Goal: Find specific page/section: Find specific page/section

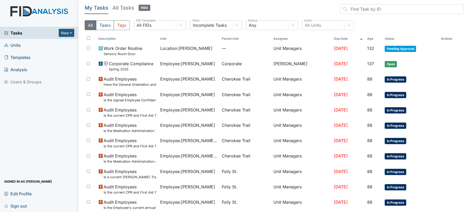
click at [25, 47] on link "Units" at bounding box center [39, 45] width 78 height 12
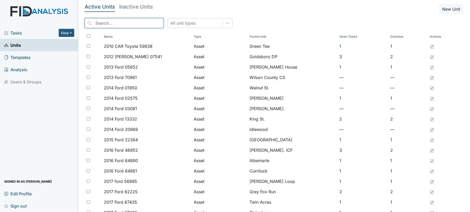
click at [108, 23] on input "search" at bounding box center [124, 23] width 79 height 10
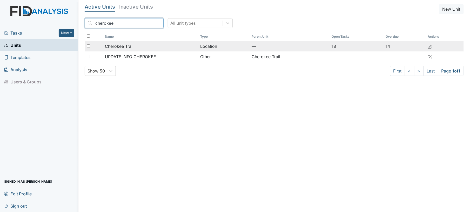
type input "cherokee"
click at [129, 45] on span "Cherokee Trail" at bounding box center [119, 46] width 29 height 6
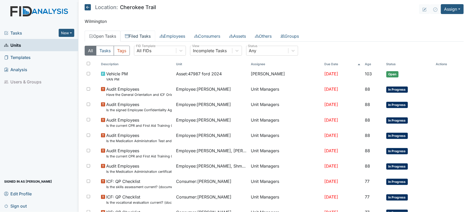
click at [140, 39] on link "Filed Tasks" at bounding box center [137, 36] width 35 height 11
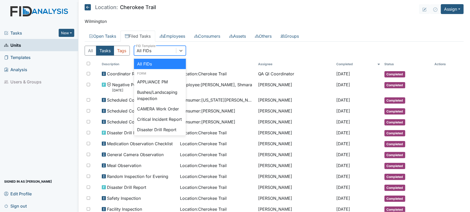
click at [159, 49] on div "All FIDs" at bounding box center [155, 50] width 42 height 9
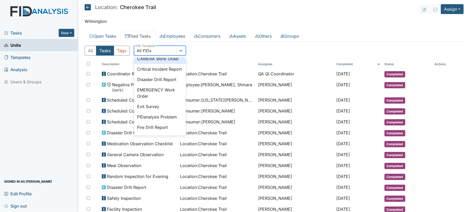
scroll to position [55, 0]
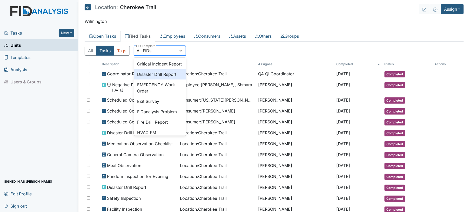
click at [159, 79] on div "Disaster Drill Report" at bounding box center [160, 74] width 52 height 10
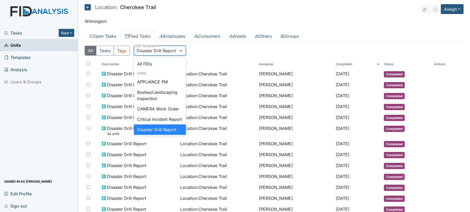
click at [148, 48] on div "Disaster Drill Report" at bounding box center [156, 51] width 39 height 6
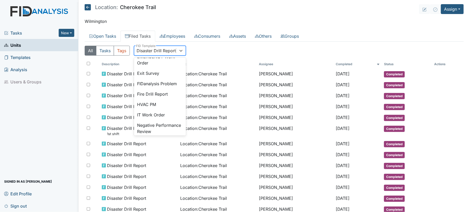
scroll to position [84, 0]
click at [164, 98] on div "Fire Drill Report" at bounding box center [160, 93] width 52 height 10
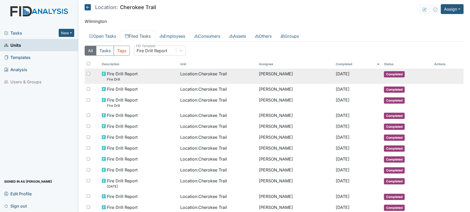
click at [167, 81] on div "Fire Drill Report Fire Drill" at bounding box center [139, 76] width 75 height 11
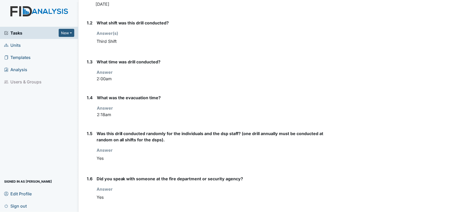
scroll to position [124, 0]
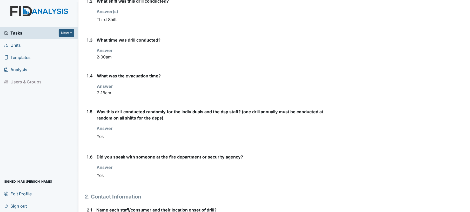
click at [4, 111] on div "Tasks New Form Inspection Document Bundle Units Templates Analysis Users & Grou…" at bounding box center [39, 119] width 78 height 185
click at [430, 65] on div "Archive Task × Are you sure you want to archive this task? It will appear as in…" at bounding box center [403, 183] width 129 height 604
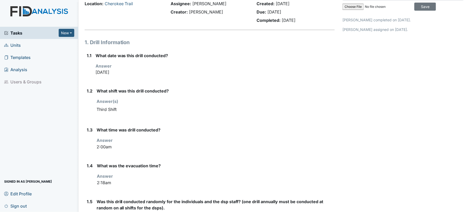
scroll to position [0, 0]
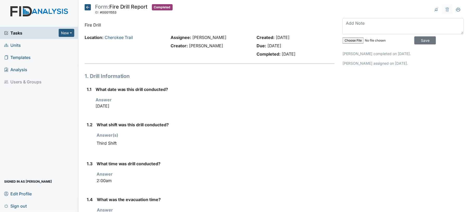
click at [87, 6] on icon at bounding box center [88, 7] width 6 height 6
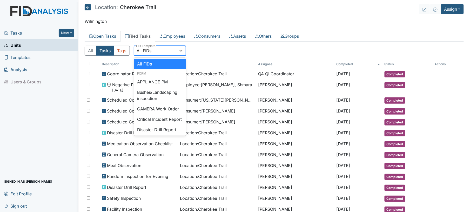
click at [159, 50] on div "All FIDs" at bounding box center [155, 50] width 42 height 9
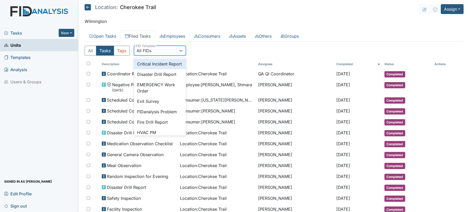
scroll to position [69, 0]
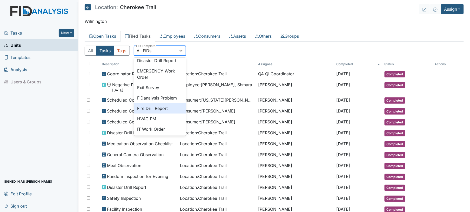
click at [169, 113] on div "Fire Drill Report" at bounding box center [160, 108] width 52 height 10
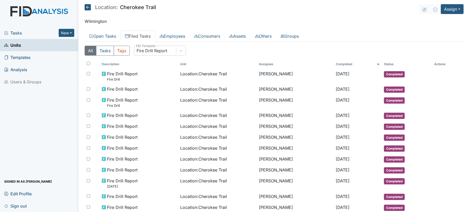
click at [169, 122] on td "Fire Drill Report" at bounding box center [139, 126] width 79 height 11
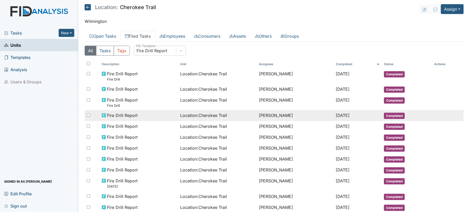
click at [257, 114] on td "[PERSON_NAME]" at bounding box center [295, 115] width 77 height 11
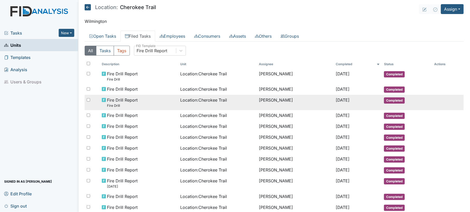
click at [221, 102] on span "Location : Cherokee Trail" at bounding box center [203, 100] width 47 height 6
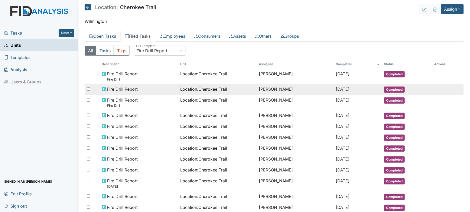
click at [186, 86] on td "Location : Cherokee Trail" at bounding box center [217, 89] width 79 height 11
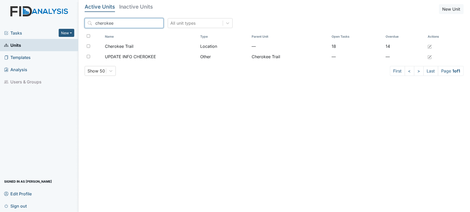
click at [128, 25] on input "cherokee" at bounding box center [124, 23] width 79 height 10
type input "c"
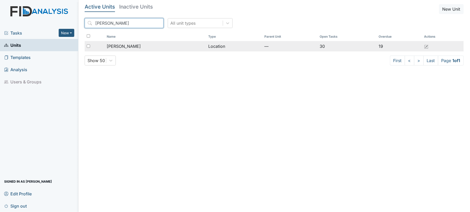
type input "lockwood"
click at [157, 42] on td "[PERSON_NAME]" at bounding box center [156, 46] width 102 height 10
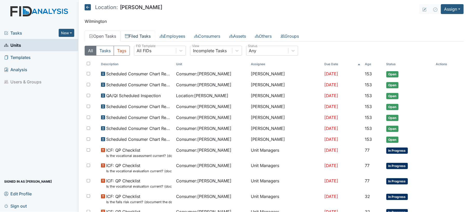
click at [137, 38] on link "Filed Tasks" at bounding box center [137, 36] width 35 height 11
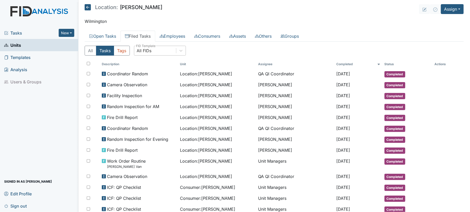
click at [157, 53] on div "All FIDs" at bounding box center [155, 50] width 42 height 9
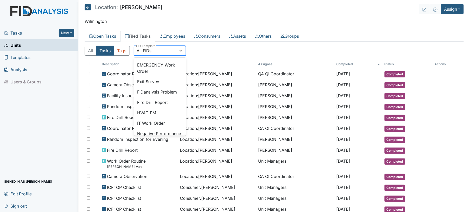
scroll to position [83, 0]
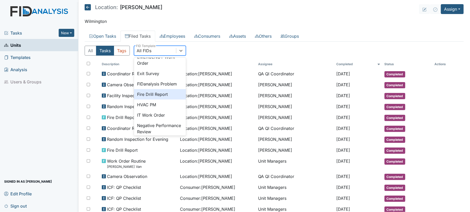
click at [159, 99] on div "Fire Drill Report" at bounding box center [160, 94] width 52 height 10
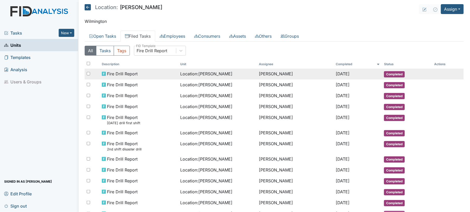
click at [185, 77] on td "Location : Lockwood" at bounding box center [217, 74] width 79 height 11
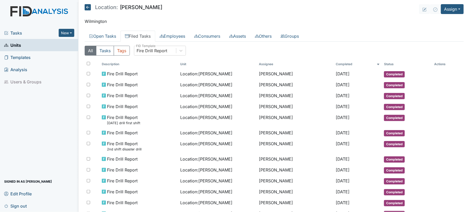
click at [85, 9] on icon at bounding box center [88, 7] width 6 height 6
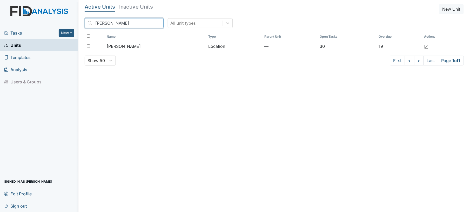
click at [151, 23] on input "[PERSON_NAME]" at bounding box center [124, 23] width 79 height 10
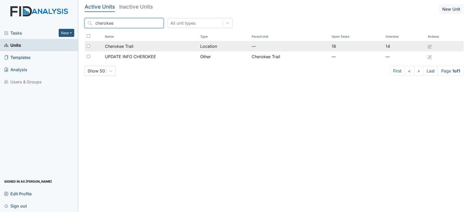
type input "cherokee"
click at [151, 50] on td "Cherokee Trail" at bounding box center [150, 46] width 95 height 10
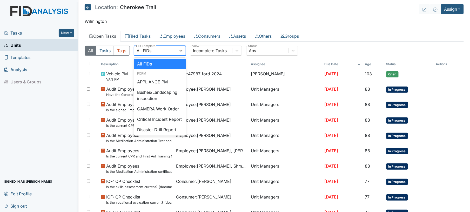
click at [176, 51] on div "All FIDs" at bounding box center [155, 50] width 42 height 9
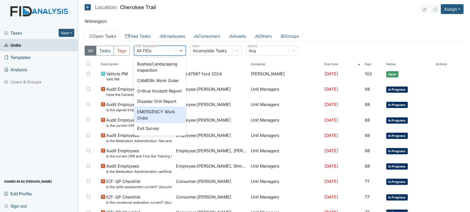
scroll to position [23, 0]
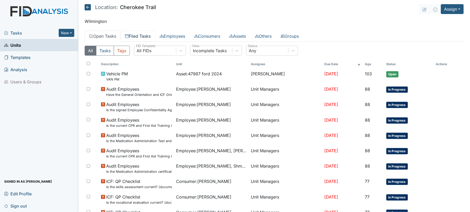
click at [145, 37] on link "Filed Tasks" at bounding box center [137, 36] width 35 height 11
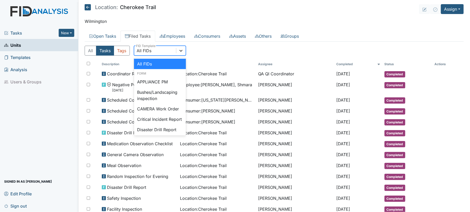
click at [184, 51] on div at bounding box center [180, 50] width 9 height 9
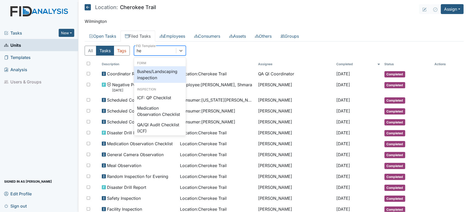
type input "h"
type input "ins"
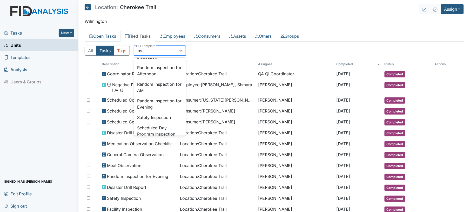
scroll to position [75, 0]
click at [175, 102] on div "Random Inspection for Evening" at bounding box center [160, 103] width 52 height 17
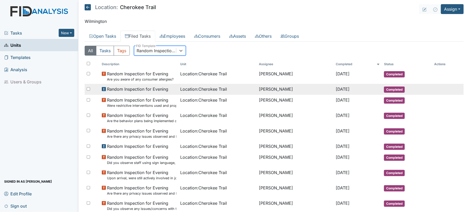
click at [178, 90] on td "Location : Cherokee Trail" at bounding box center [217, 89] width 79 height 11
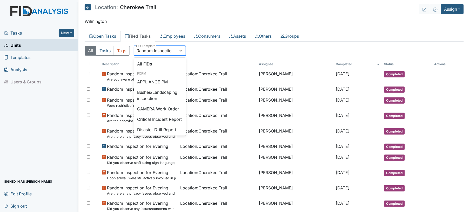
click at [151, 48] on div "Random Inspection for Evening" at bounding box center [157, 51] width 40 height 6
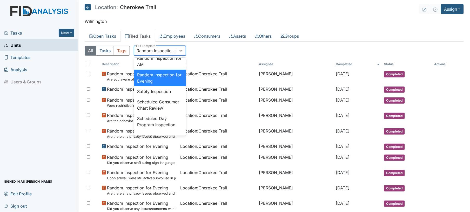
click at [164, 53] on div "Random Inspection for Afternoon" at bounding box center [160, 44] width 52 height 17
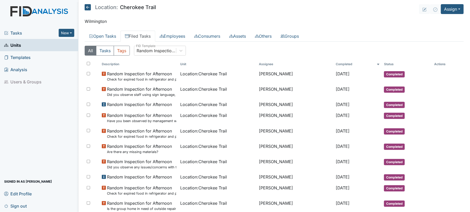
click at [264, 14] on header "Location: Cherokee Trail Assign Assign Form Assign Inspection Assign Document A…" at bounding box center [274, 9] width 379 height 10
